Goal: Register for event/course

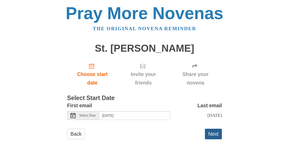
click at [213, 134] on button "Next" at bounding box center [213, 133] width 17 height 11
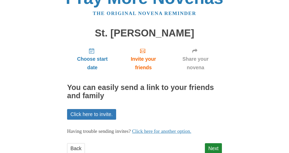
scroll to position [31, 0]
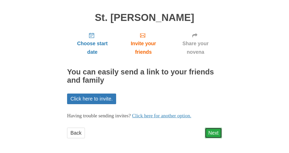
click at [217, 131] on link "Next" at bounding box center [213, 132] width 17 height 11
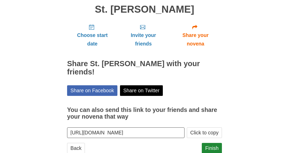
scroll to position [46, 0]
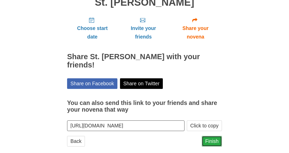
click at [211, 136] on link "Finish" at bounding box center [211, 141] width 20 height 11
